Goal: Task Accomplishment & Management: Manage account settings

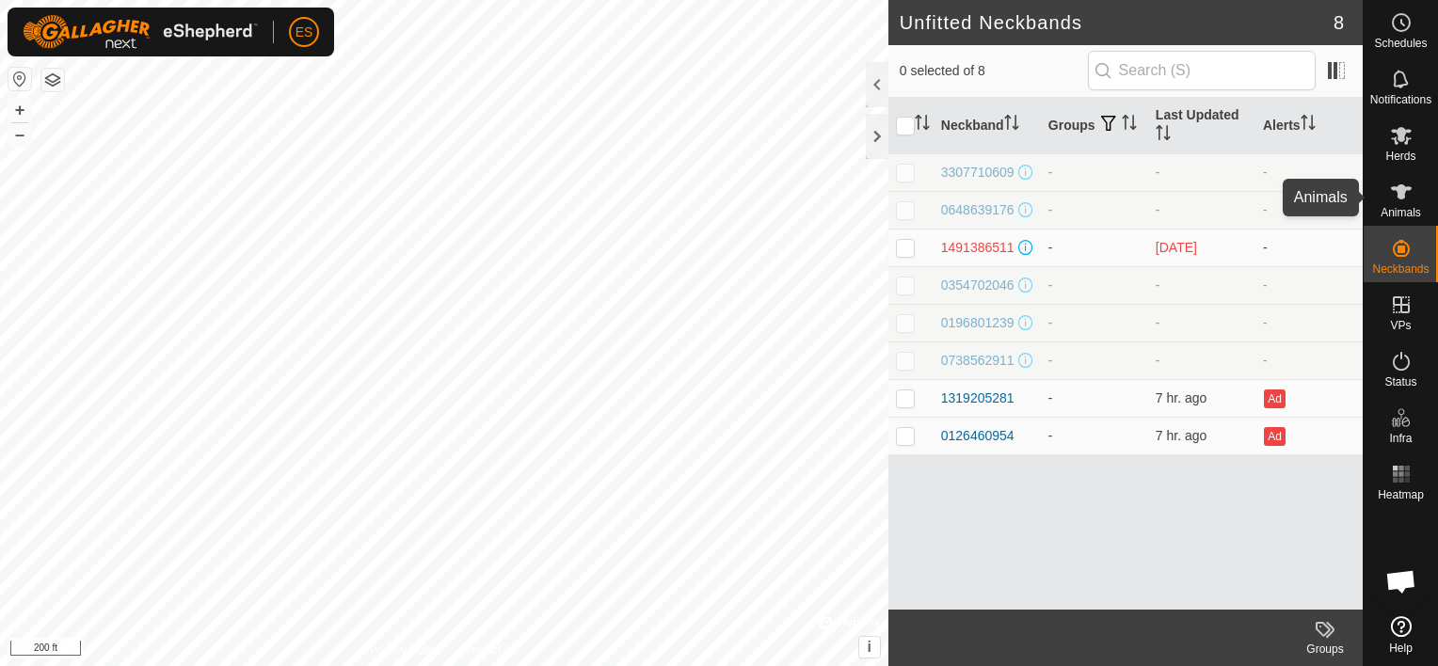
click at [1401, 207] on span "Animals" at bounding box center [1401, 212] width 40 height 11
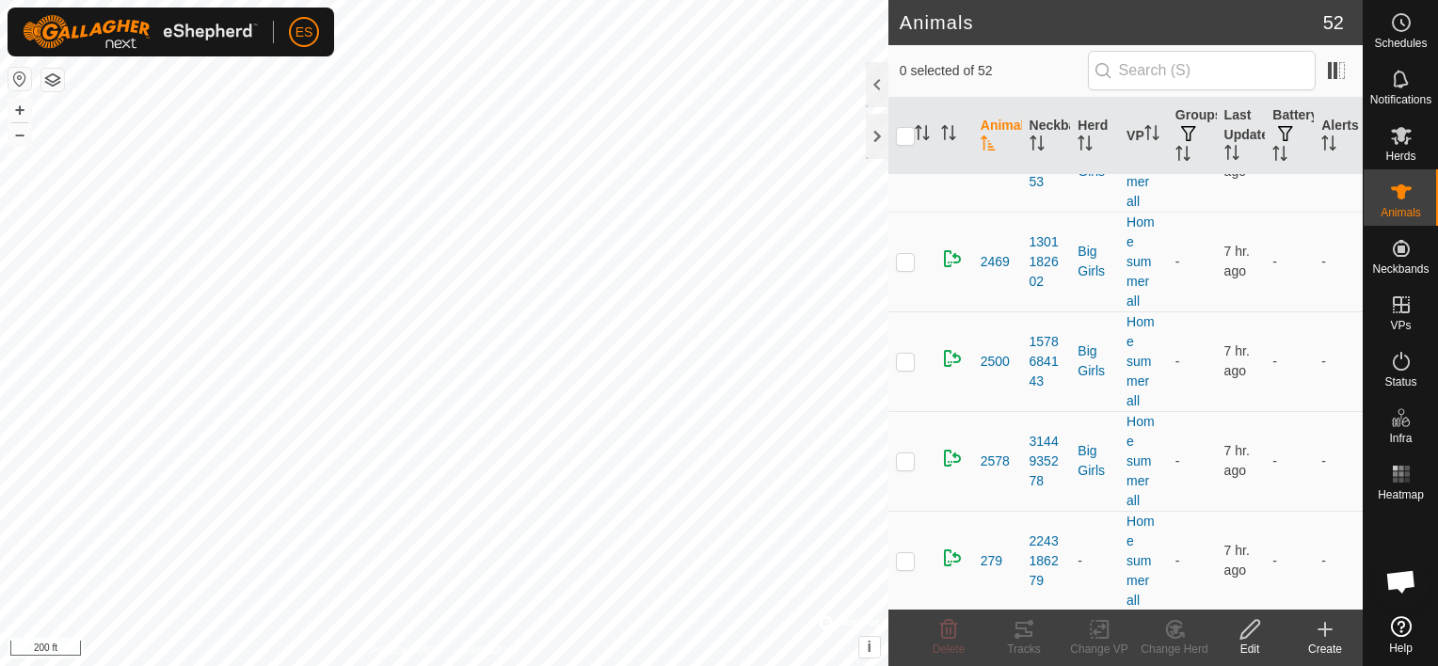
scroll to position [785, 0]
click at [909, 454] on p-checkbox at bounding box center [905, 459] width 19 height 15
checkbox input "true"
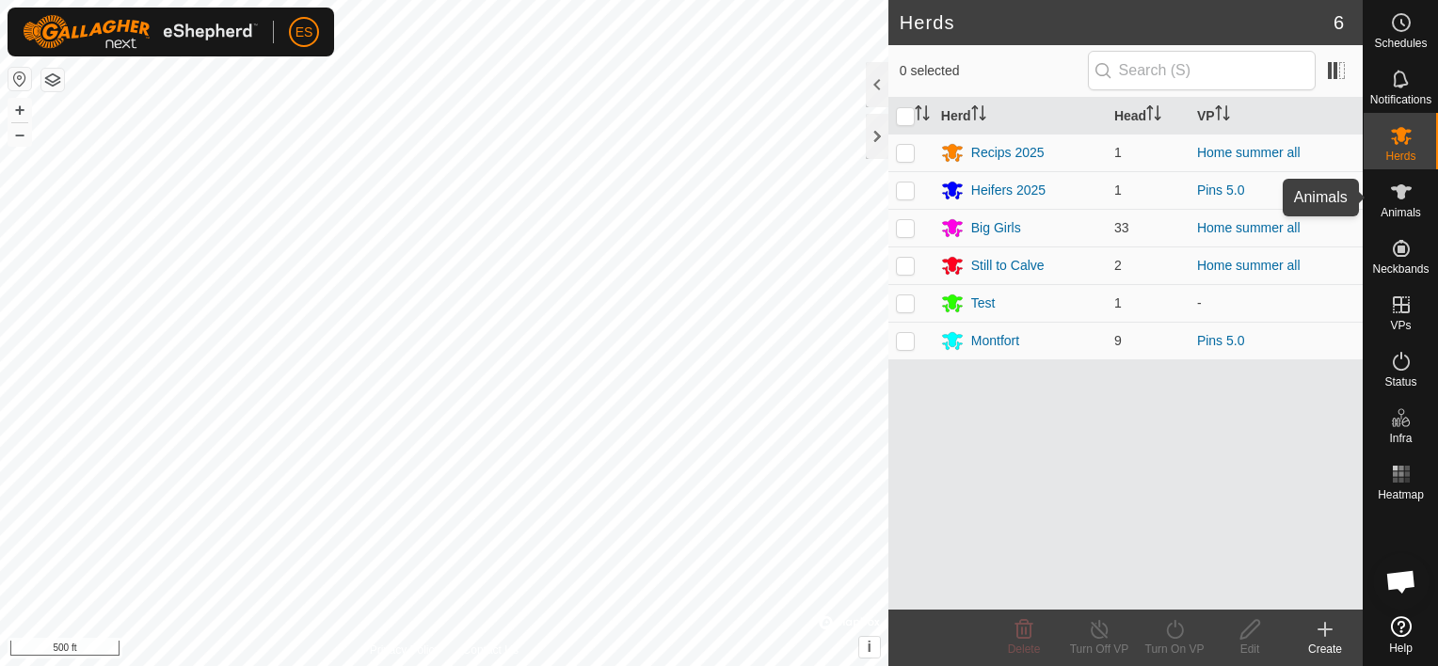
click at [1391, 207] on span "Animals" at bounding box center [1401, 212] width 40 height 11
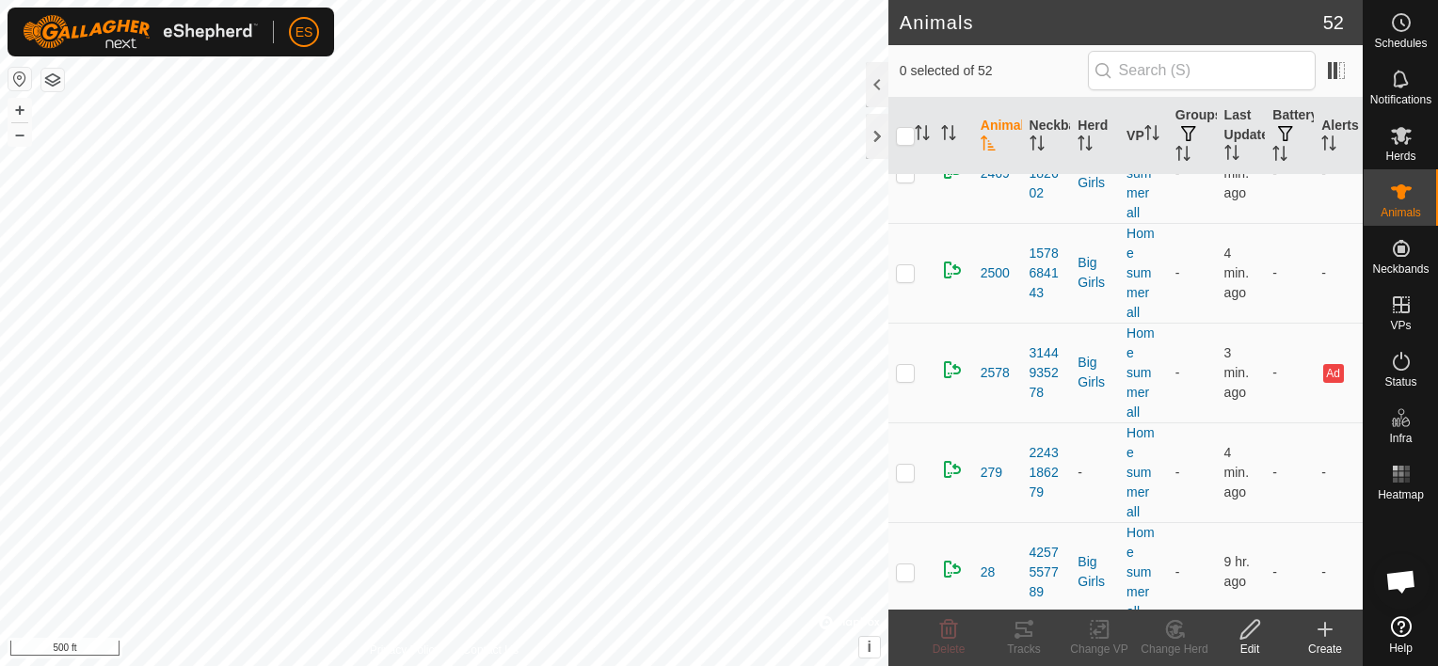
scroll to position [872, 0]
click at [911, 369] on p-checkbox at bounding box center [905, 371] width 19 height 15
checkbox input "true"
